Goal: Task Accomplishment & Management: Manage account settings

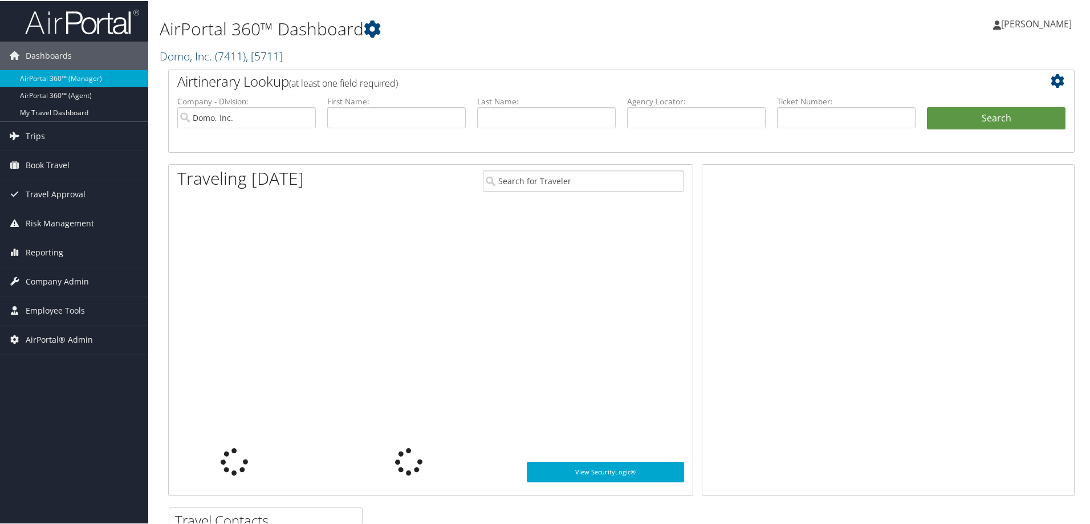
click at [209, 54] on link "Domo, Inc. ( 7411 ) , [ 5711 ]" at bounding box center [221, 54] width 123 height 15
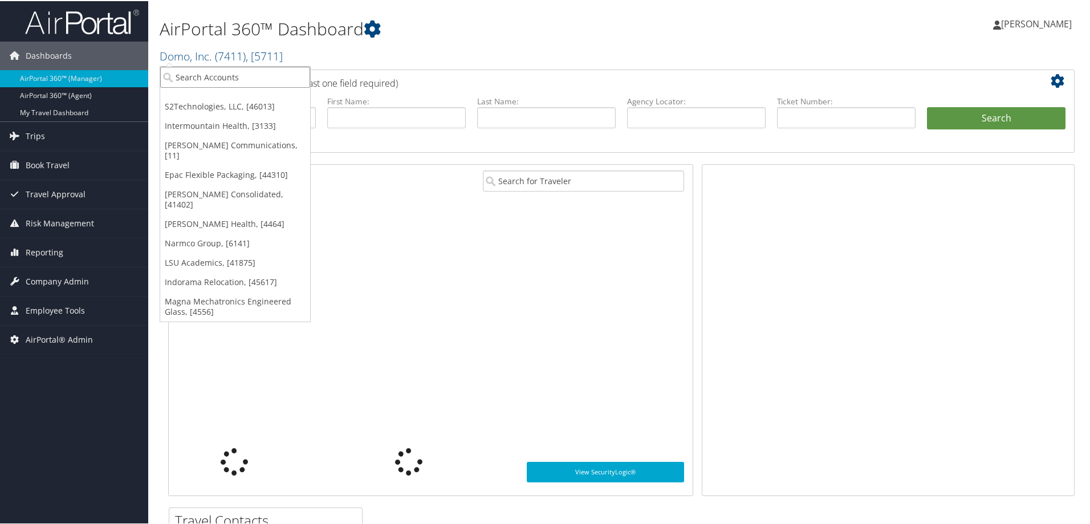
click at [201, 75] on input "search" at bounding box center [235, 76] width 150 height 21
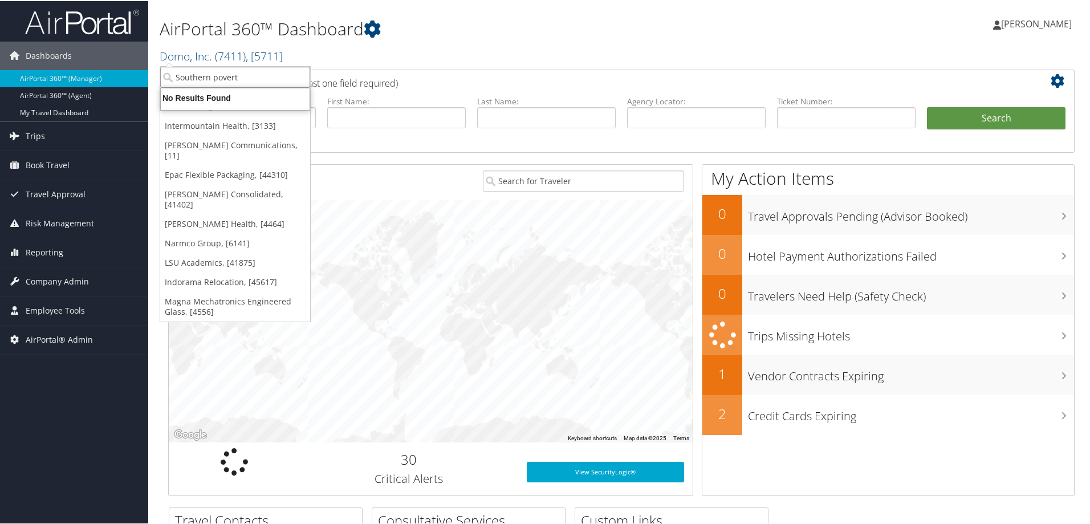
type input "Southern poverty"
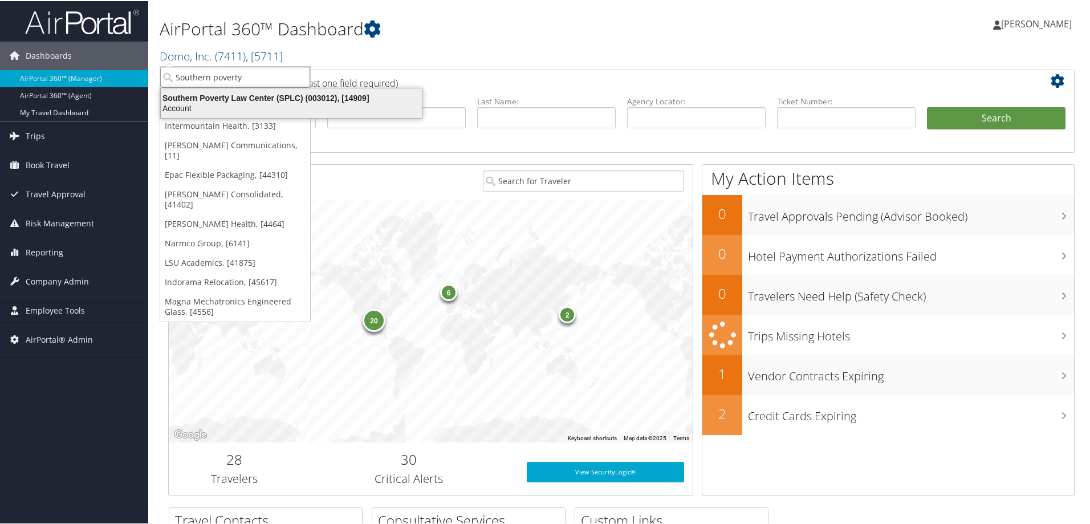
click at [268, 96] on div "Southern Poverty Law Center (SPLC) (003012), [14909]" at bounding box center [291, 97] width 275 height 10
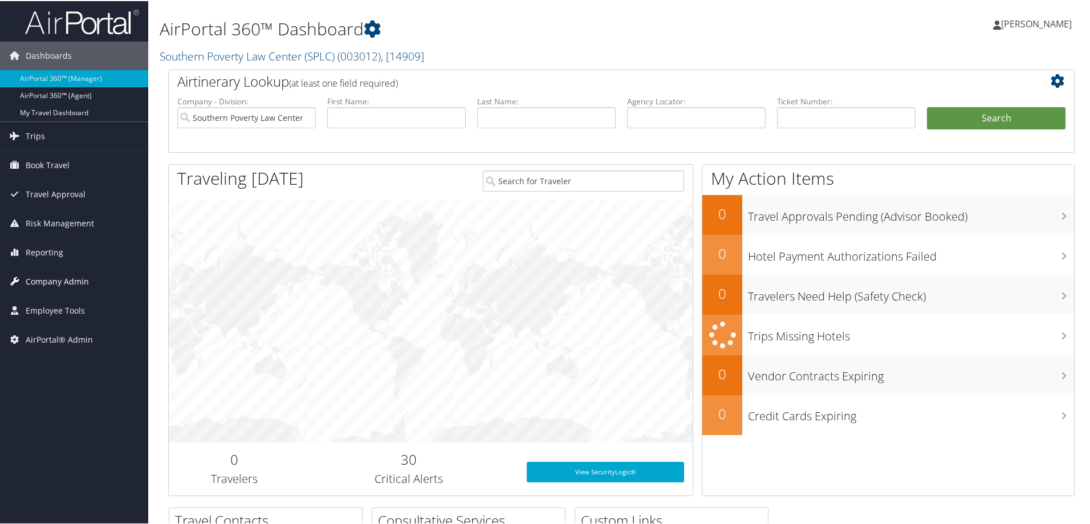
click at [75, 278] on span "Company Admin" at bounding box center [57, 280] width 63 height 28
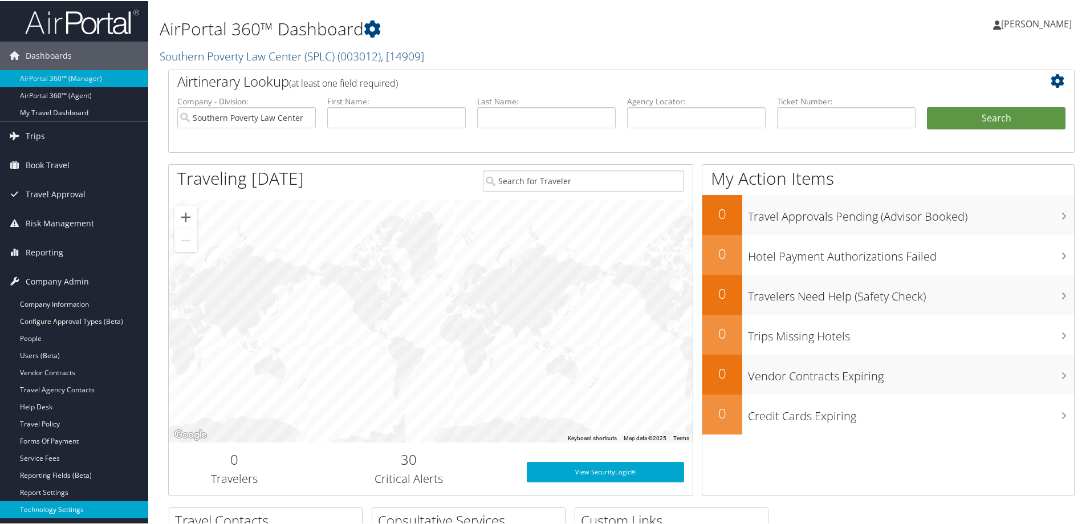
click at [69, 504] on link "Technology Settings" at bounding box center [74, 508] width 148 height 17
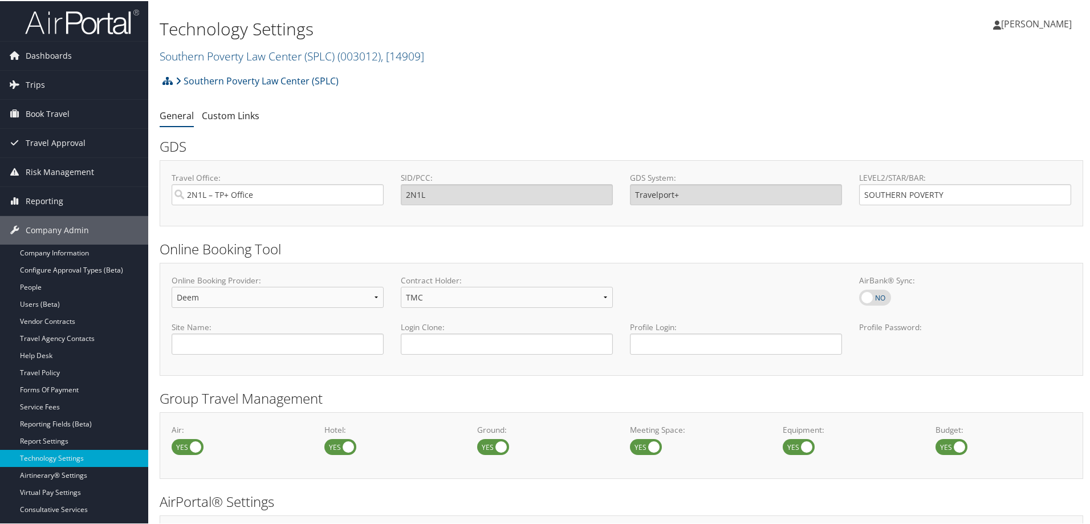
drag, startPoint x: 1002, startPoint y: 35, endPoint x: 990, endPoint y: 7, distance: 29.6
click at [1003, 35] on ul "[PERSON_NAME] [PERSON_NAME]" at bounding box center [1031, 23] width 103 height 34
